Goal: Transaction & Acquisition: Purchase product/service

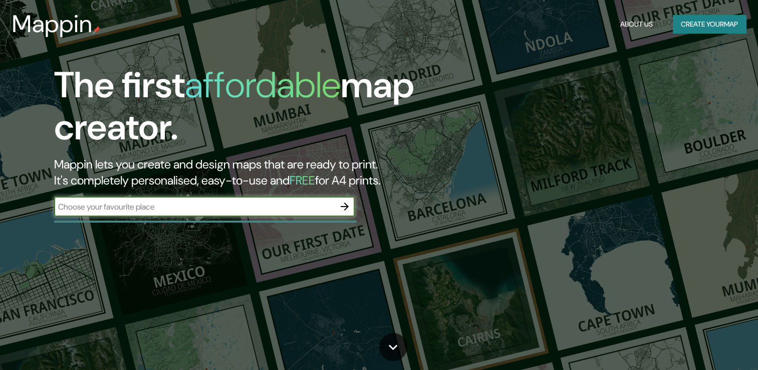
click at [114, 211] on input "text" at bounding box center [194, 207] width 281 height 12
click at [239, 206] on input "text" at bounding box center [194, 207] width 281 height 12
type input "[GEOGRAPHIC_DATA]"
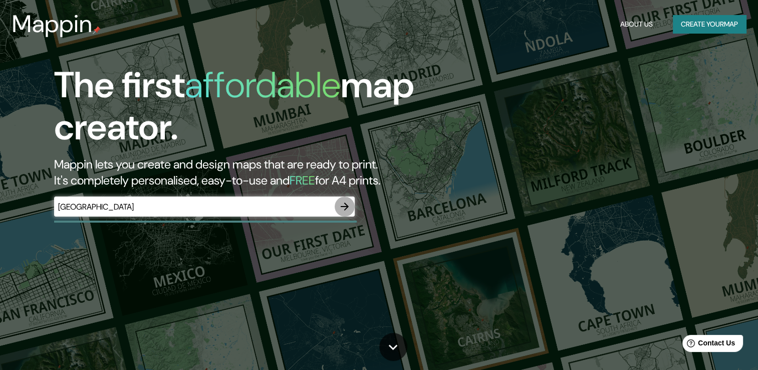
click at [347, 207] on icon "button" at bounding box center [345, 206] width 12 height 12
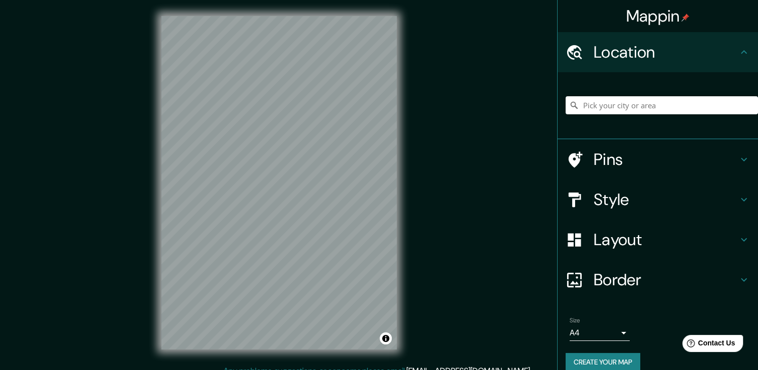
click at [719, 196] on h4 "Style" at bounding box center [666, 199] width 144 height 20
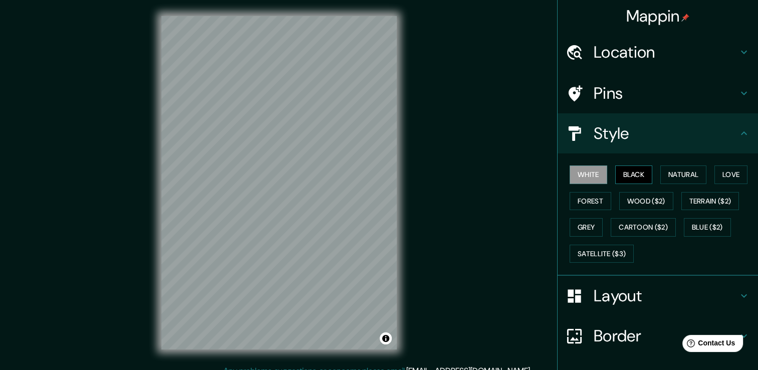
click at [635, 176] on button "Black" at bounding box center [634, 174] width 38 height 19
click at [677, 173] on button "Natural" at bounding box center [683, 174] width 46 height 19
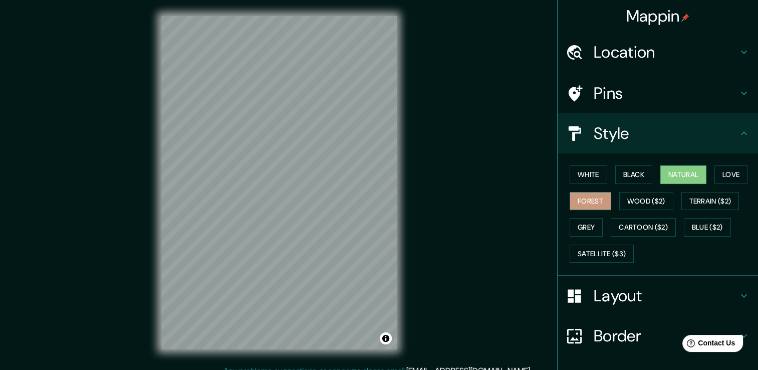
click at [579, 204] on button "Forest" at bounding box center [591, 201] width 42 height 19
click at [739, 176] on button "Love" at bounding box center [730, 174] width 33 height 19
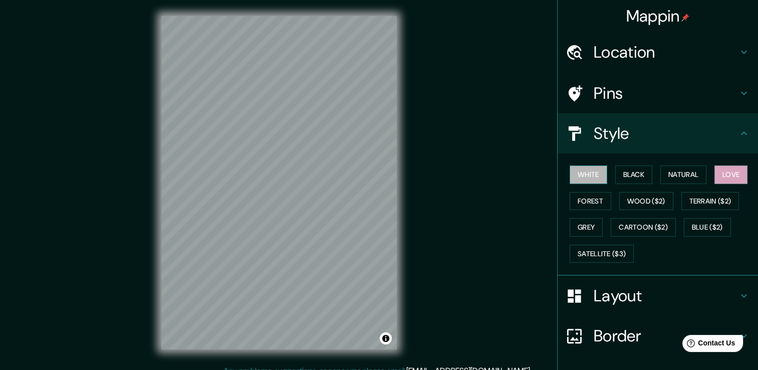
click at [586, 173] on button "White" at bounding box center [589, 174] width 38 height 19
click at [738, 129] on icon at bounding box center [744, 133] width 12 height 12
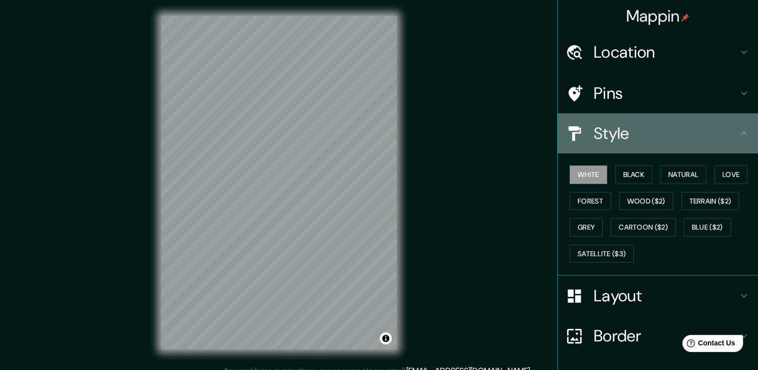
click at [738, 137] on icon at bounding box center [744, 133] width 12 height 12
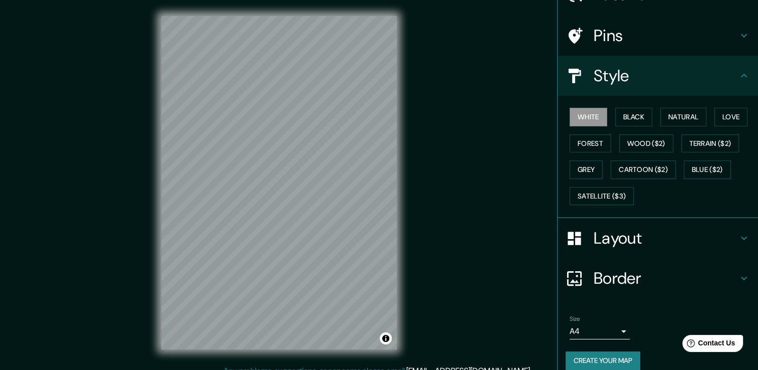
scroll to position [68, 0]
